Goal: Transaction & Acquisition: Purchase product/service

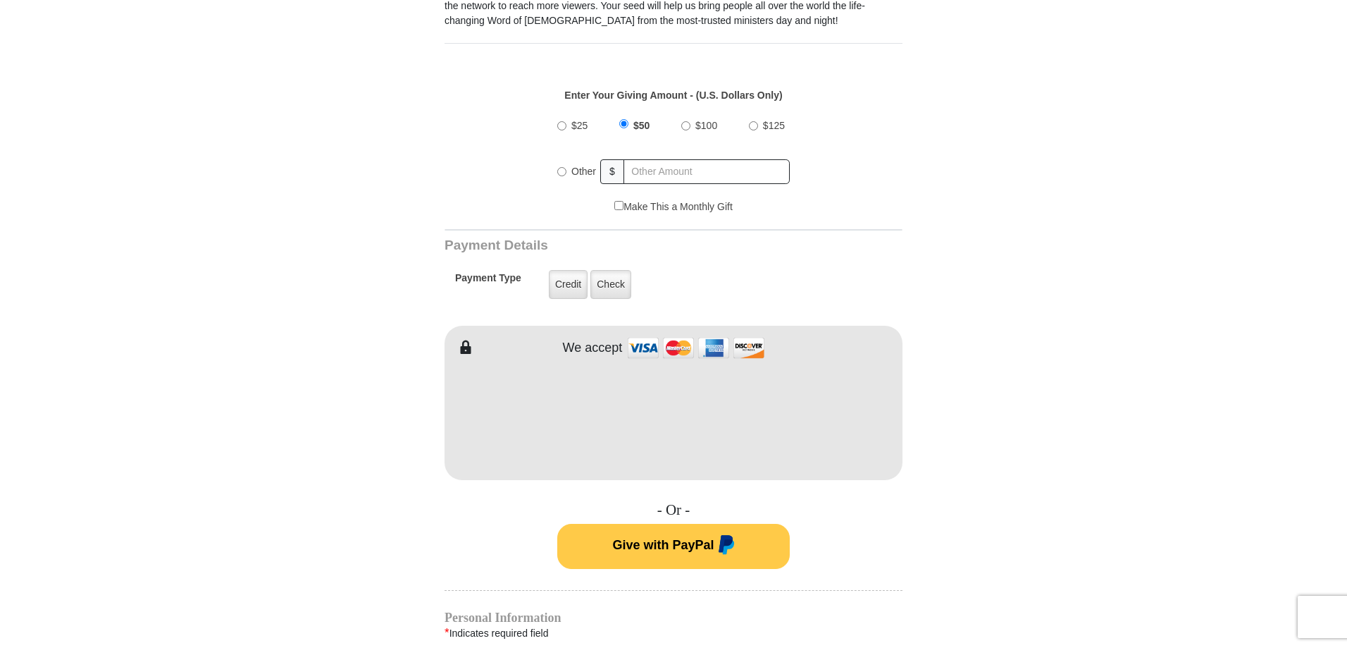
scroll to position [493, 0]
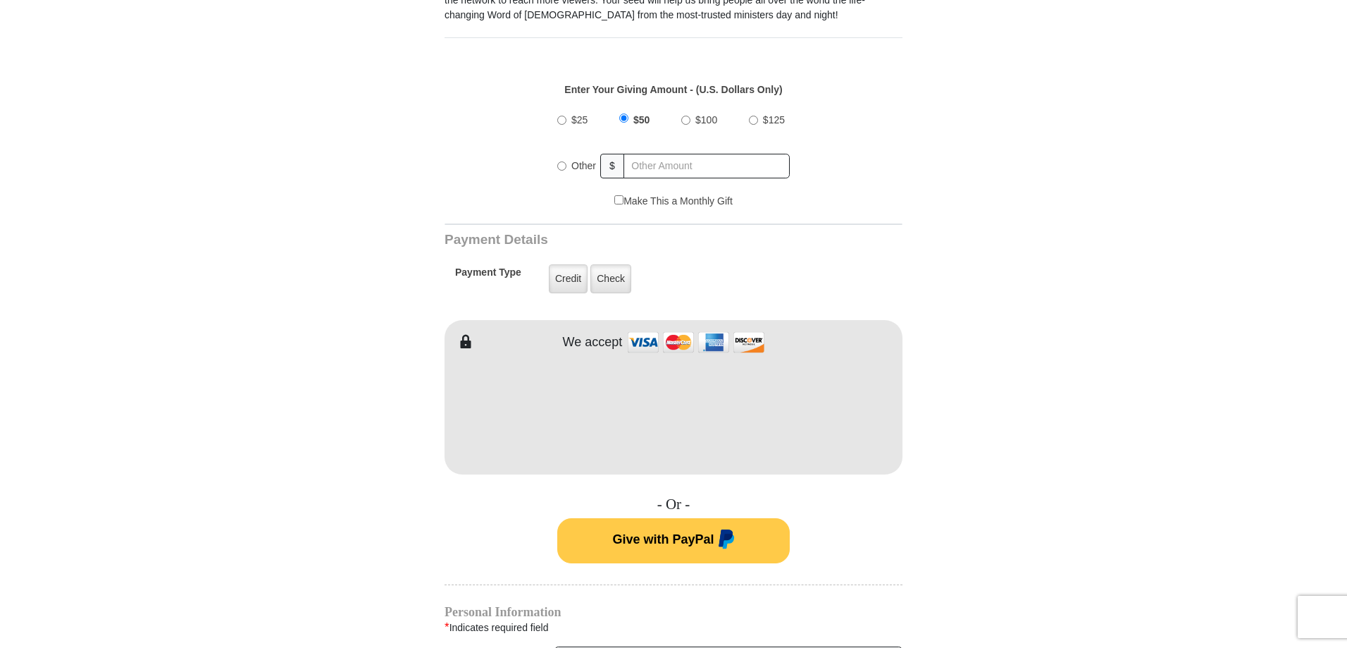
click at [387, 466] on form "VICTORY Channel Online Giving VICTORY Channel is a worldwide, on-air television…" at bounding box center [673, 397] width 803 height 1686
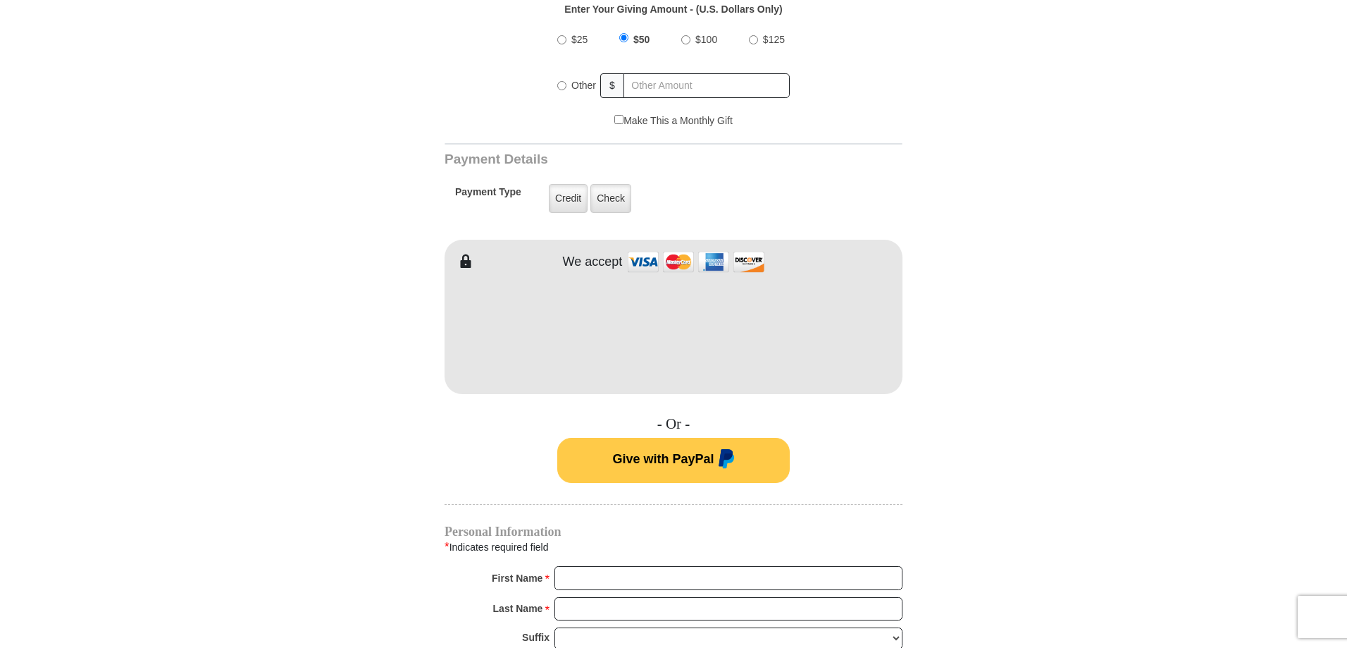
scroll to position [634, 0]
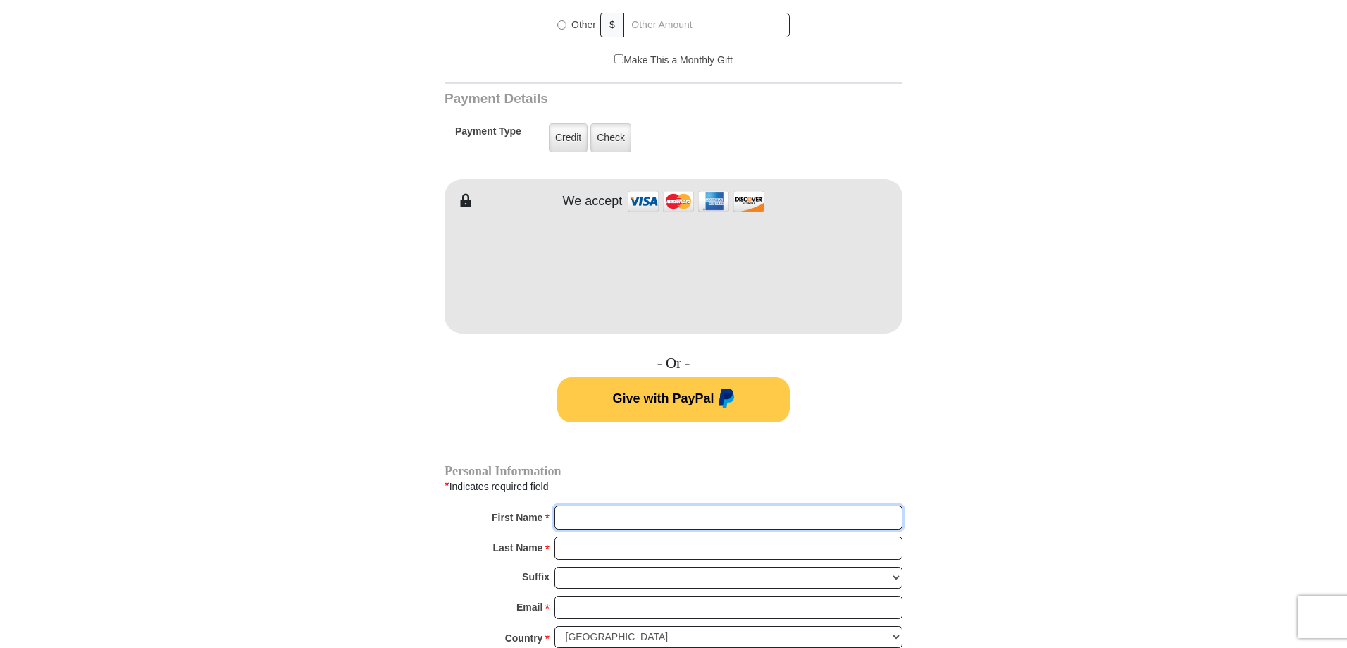
click at [580, 505] on input "First Name *" at bounding box center [729, 517] width 348 height 24
type input "[PERSON_NAME]"
drag, startPoint x: 665, startPoint y: 526, endPoint x: 659, endPoint y: 536, distance: 11.4
click at [663, 536] on input "Last Name *" at bounding box center [729, 548] width 348 height 24
type input "LEAF"
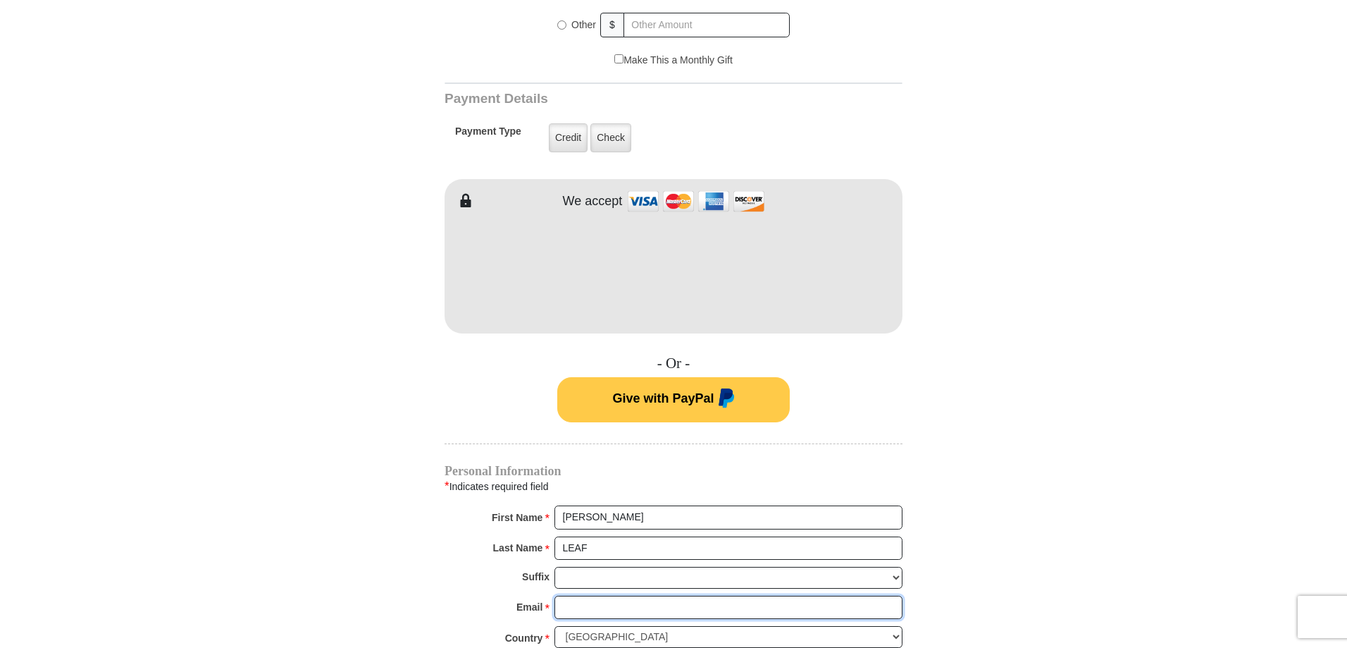
click at [772, 595] on input "Email *" at bounding box center [729, 607] width 348 height 24
click at [715, 567] on select "[PERSON_NAME] I II III IV V VI" at bounding box center [729, 578] width 348 height 22
click at [428, 538] on form "VICTORY Channel Online Giving VICTORY Channel is a worldwide, on-air television…" at bounding box center [673, 256] width 803 height 1686
click at [579, 595] on input "Email *" at bounding box center [729, 607] width 348 height 24
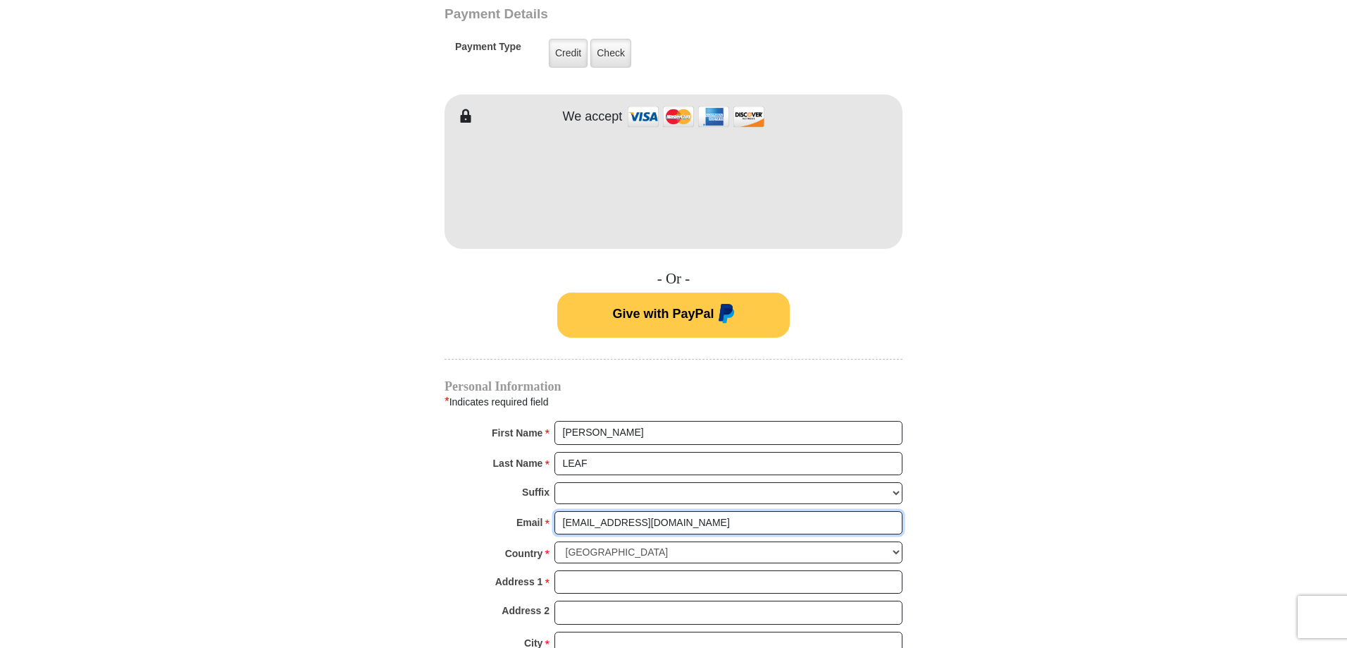
scroll to position [916, 0]
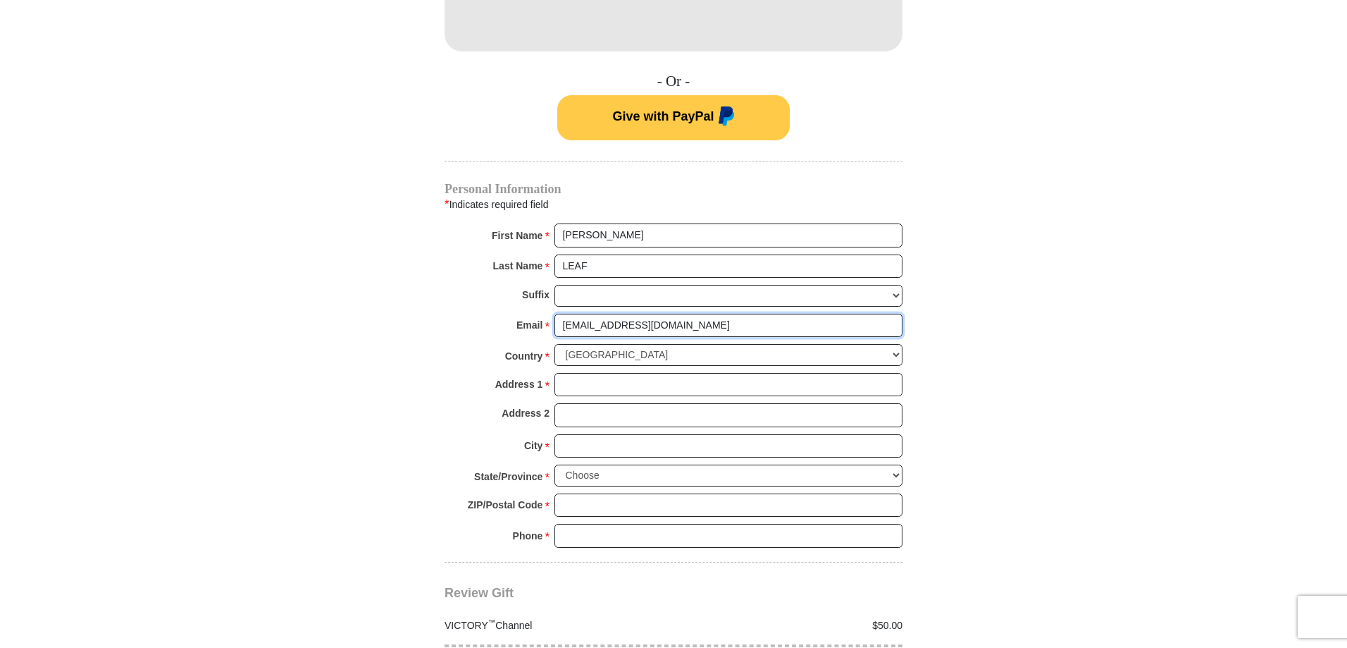
type input "[EMAIL_ADDRESS][DOMAIN_NAME]"
click at [617, 373] on input "Address 1 *" at bounding box center [729, 385] width 348 height 24
type input "PO BOX 521"
click at [615, 434] on input "City *" at bounding box center [729, 446] width 348 height 24
type input "[GEOGRAPHIC_DATA]"
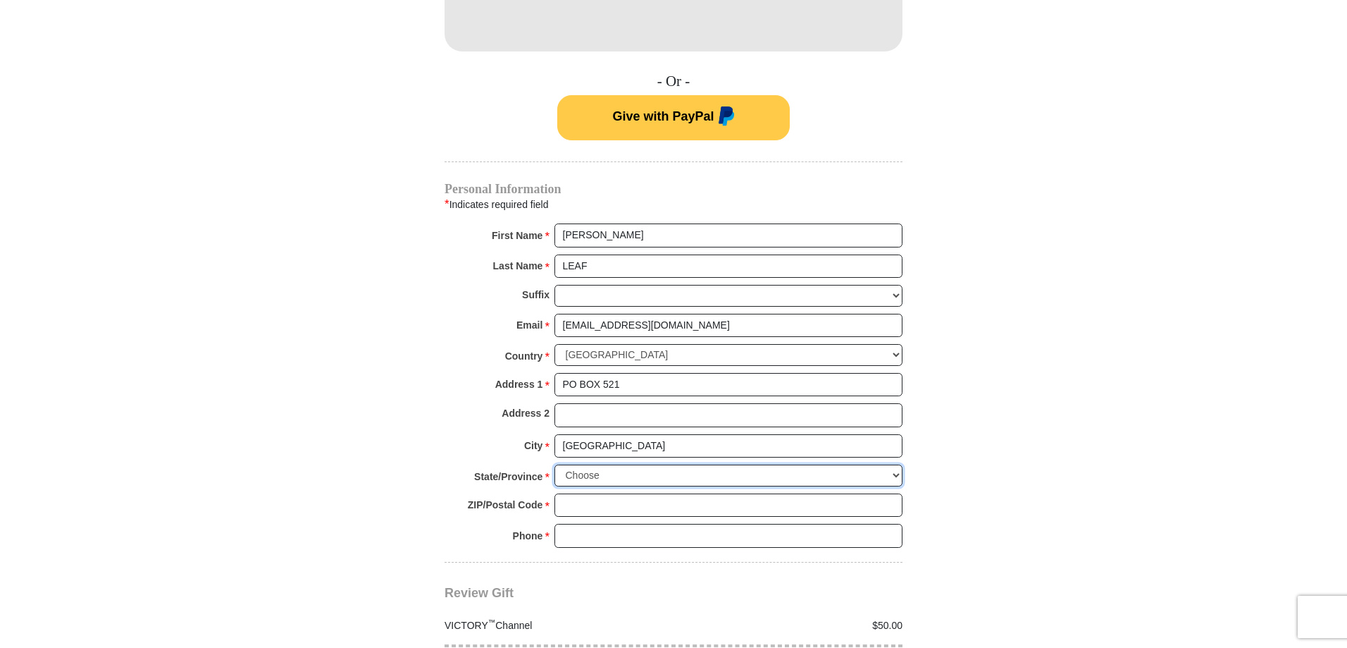
click at [645, 464] on select "Choose [US_STATE] [US_STATE] [US_STATE] [US_STATE] [US_STATE] Armed Forces Amer…" at bounding box center [729, 475] width 348 height 22
select select "WA"
click at [555, 464] on select "Choose [US_STATE] [US_STATE] [US_STATE] [US_STATE] [US_STATE] Armed Forces Amer…" at bounding box center [729, 475] width 348 height 22
click at [578, 493] on input "ZIP/Postal Code *" at bounding box center [729, 505] width 348 height 24
type input "99019"
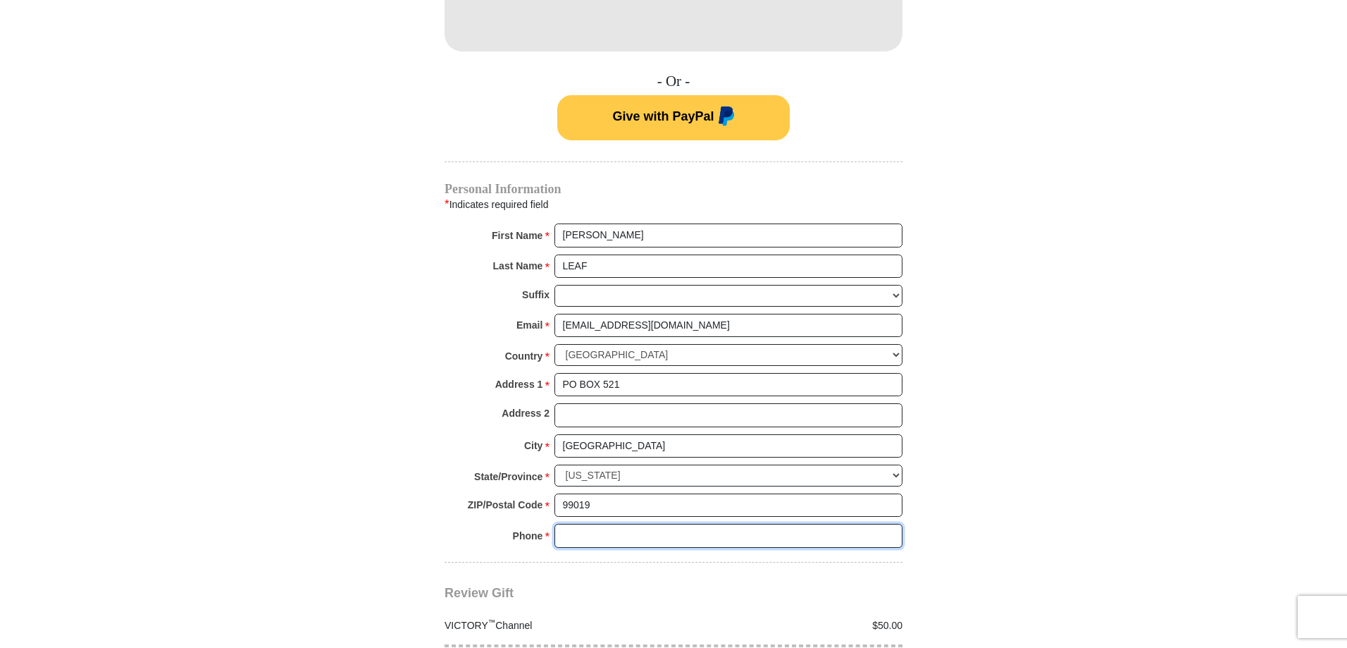
click at [619, 524] on input "Phone * *" at bounding box center [729, 536] width 348 height 24
type input "[PHONE_NUMBER]"
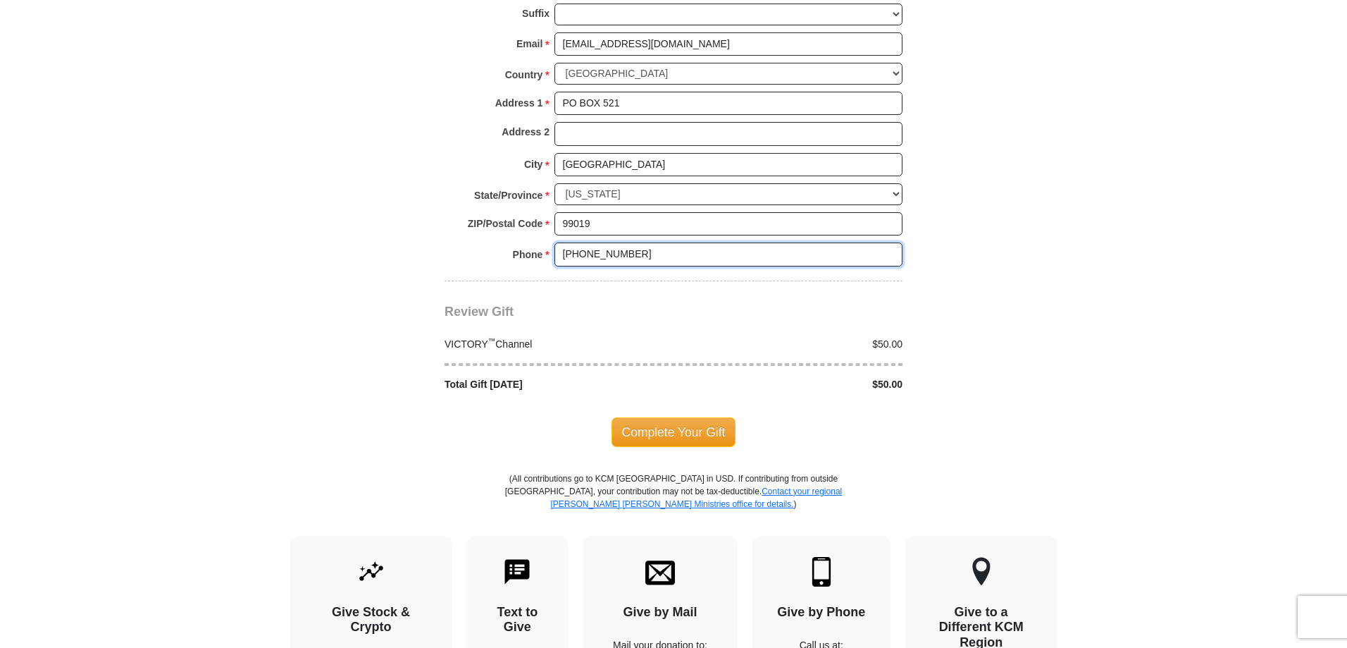
scroll to position [1198, 0]
click at [662, 416] on span "Complete Your Gift" at bounding box center [674, 431] width 125 height 30
